Goal: Find specific page/section: Find specific page/section

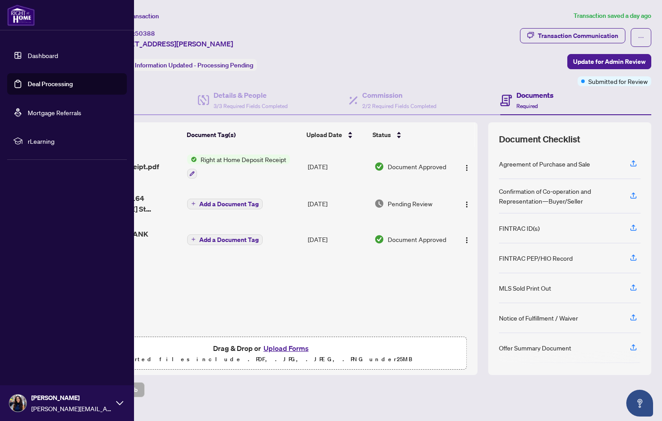
click at [41, 55] on link "Dashboard" at bounding box center [43, 55] width 30 height 8
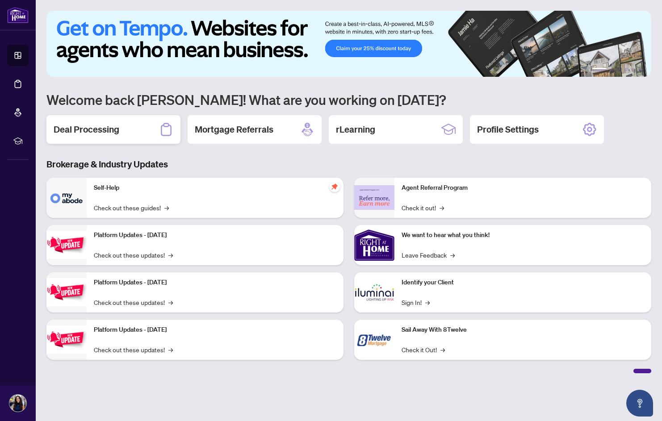
click at [94, 127] on h2 "Deal Processing" at bounding box center [87, 129] width 66 height 13
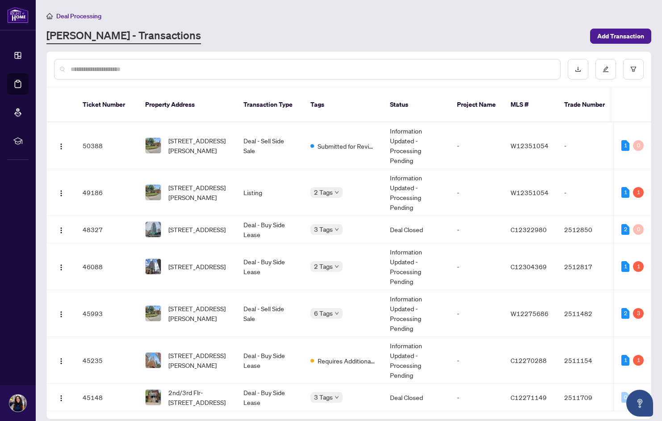
click at [128, 71] on input "text" at bounding box center [312, 69] width 483 height 10
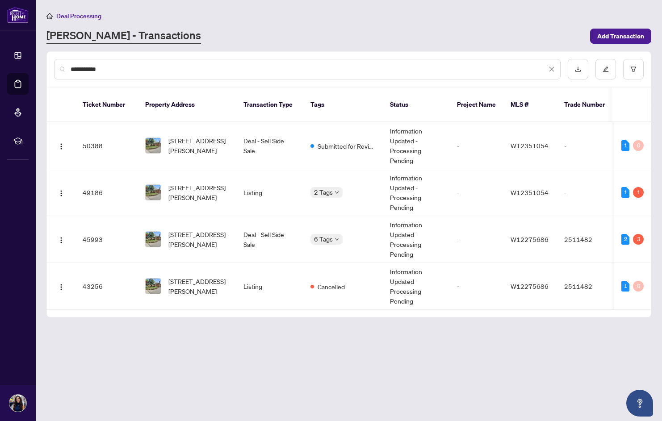
type input "**********"
drag, startPoint x: 128, startPoint y: 71, endPoint x: 267, endPoint y: 242, distance: 220.4
click at [267, 242] on td "Deal - Sell Side Sale" at bounding box center [269, 239] width 67 height 47
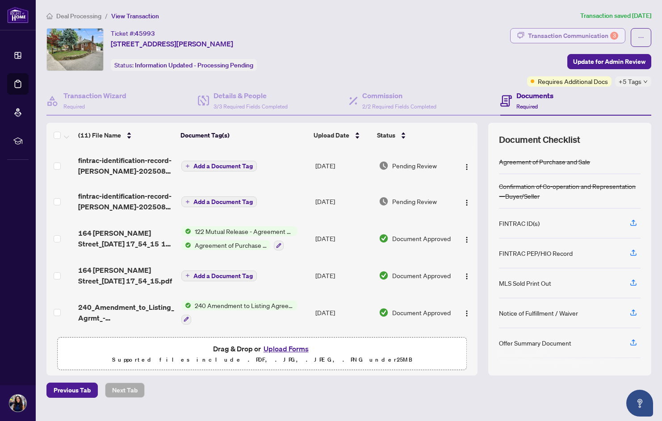
click at [577, 37] on div "Transaction Communication 3" at bounding box center [573, 36] width 90 height 14
